Goal: Information Seeking & Learning: Learn about a topic

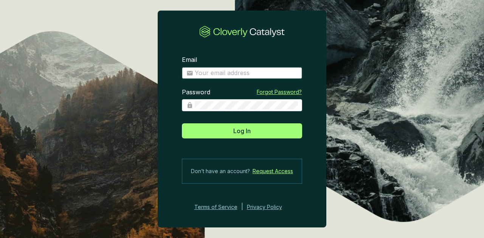
click at [239, 73] on input "Email" at bounding box center [246, 73] width 103 height 8
type input "dwarren@greatbearcarbon.ca"
click at [182, 124] on button "Log In" at bounding box center [242, 131] width 120 height 15
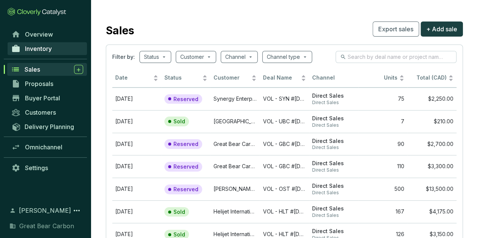
click at [39, 45] on span "Inventory" at bounding box center [38, 49] width 27 height 8
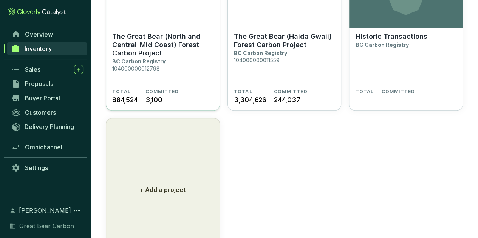
scroll to position [33, 0]
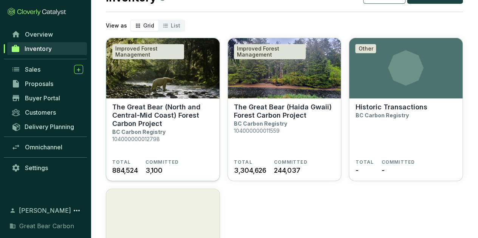
click at [179, 127] on p "The Great Bear (North and Central-Mid Coast) Forest Carbon Project" at bounding box center [162, 115] width 101 height 25
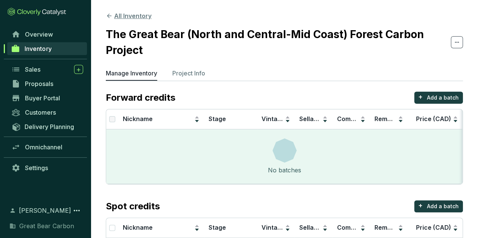
click at [128, 16] on button "All Inventory" at bounding box center [129, 15] width 46 height 9
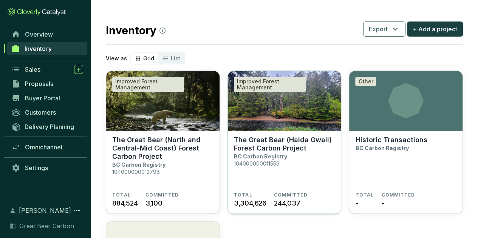
click at [281, 141] on p "The Great Bear (Haida Gwaii) Forest Carbon Project" at bounding box center [284, 144] width 101 height 17
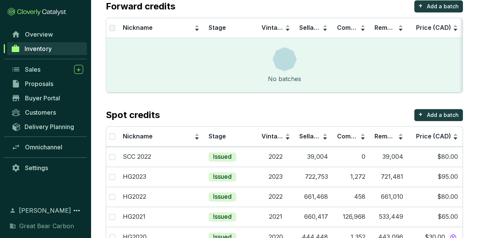
scroll to position [189, 0]
